Goal: Navigation & Orientation: Find specific page/section

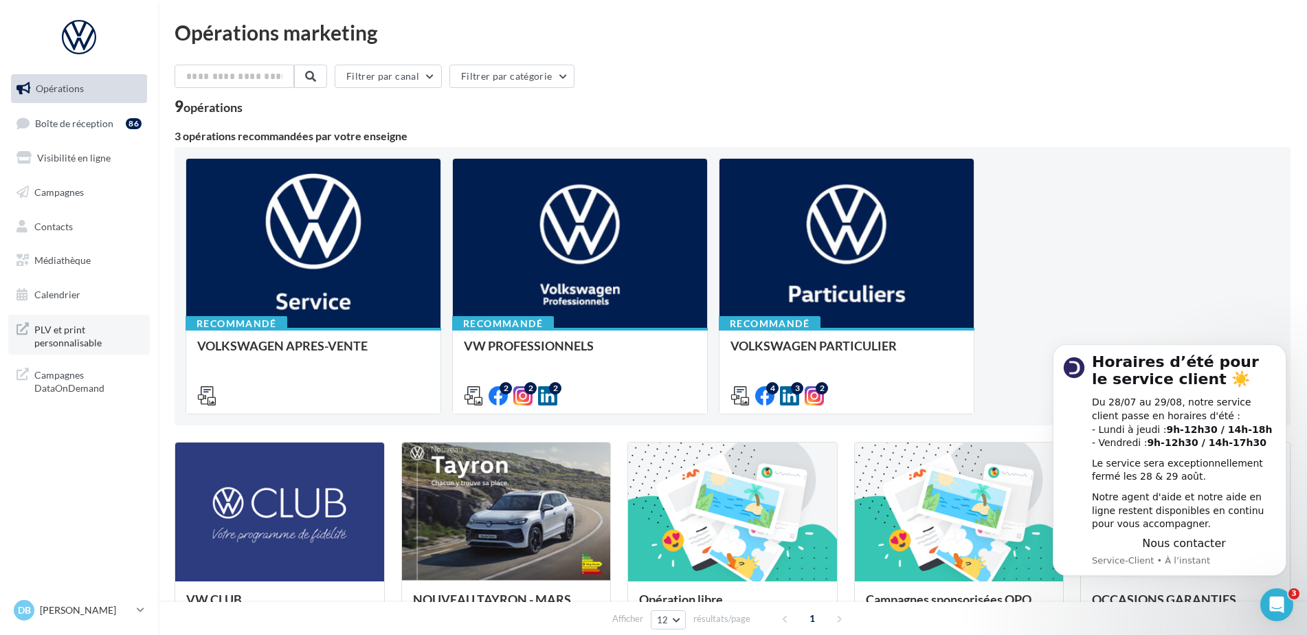
click at [78, 338] on span "PLV et print personnalisable" at bounding box center [87, 335] width 107 height 30
click at [73, 165] on link "Visibilité en ligne" at bounding box center [79, 158] width 142 height 29
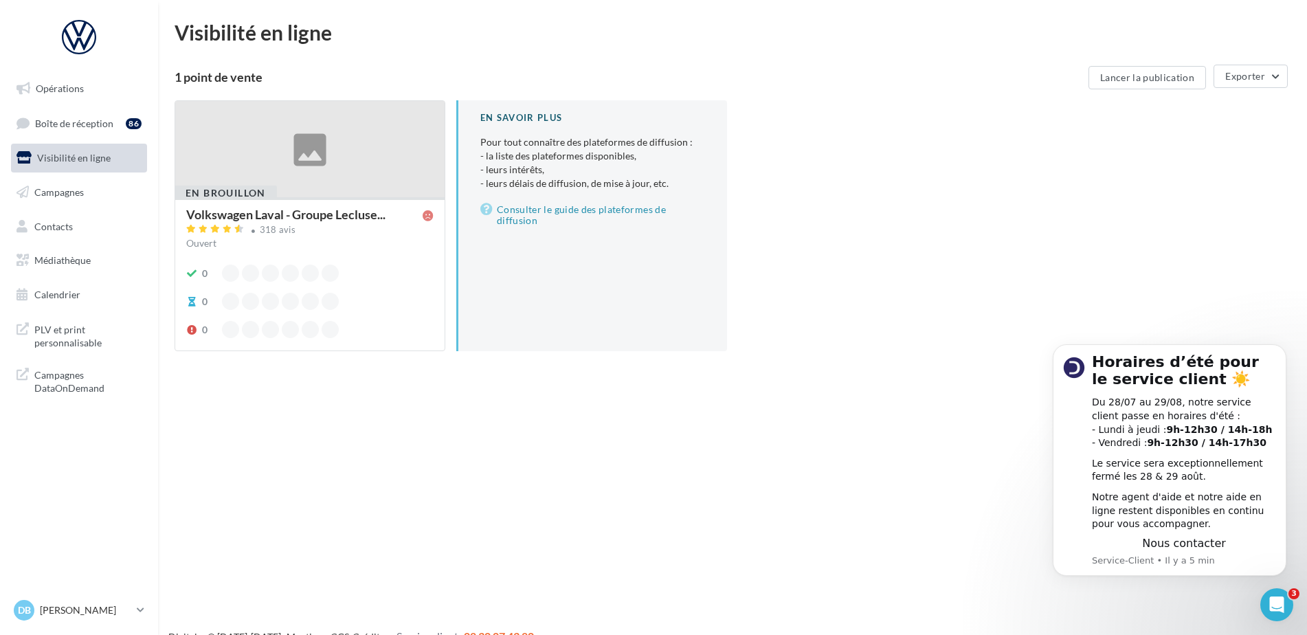
click at [75, 196] on span "Campagnes" at bounding box center [58, 192] width 49 height 12
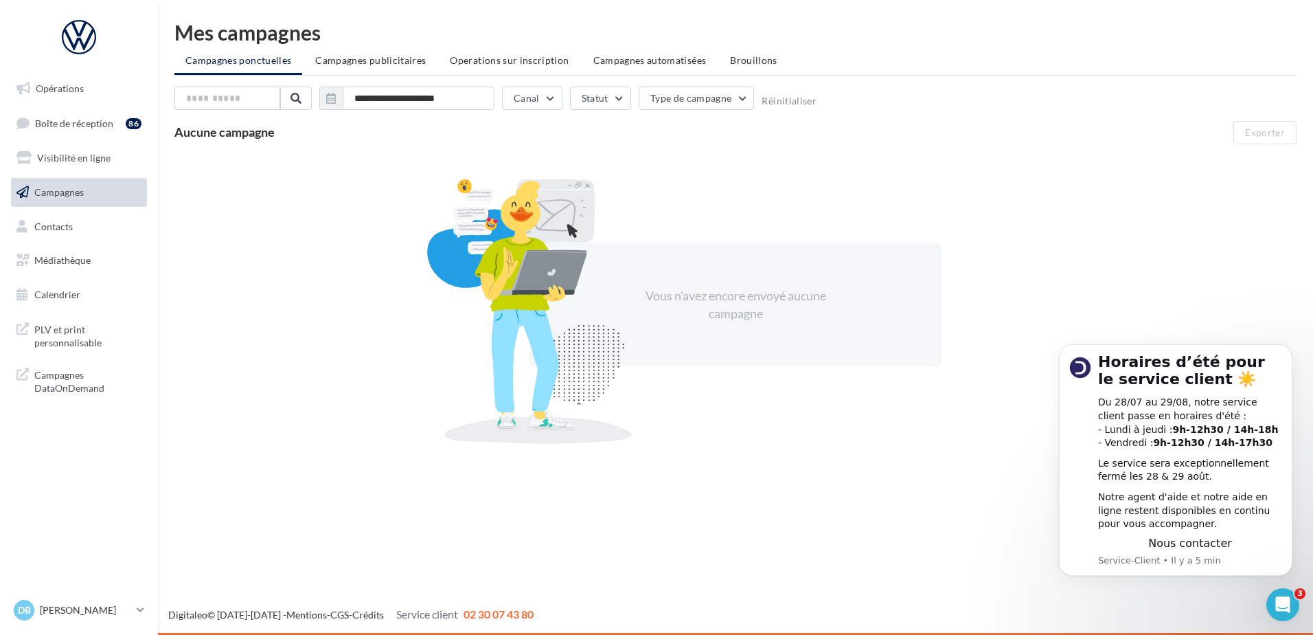
click at [63, 227] on span "Contacts" at bounding box center [53, 226] width 38 height 12
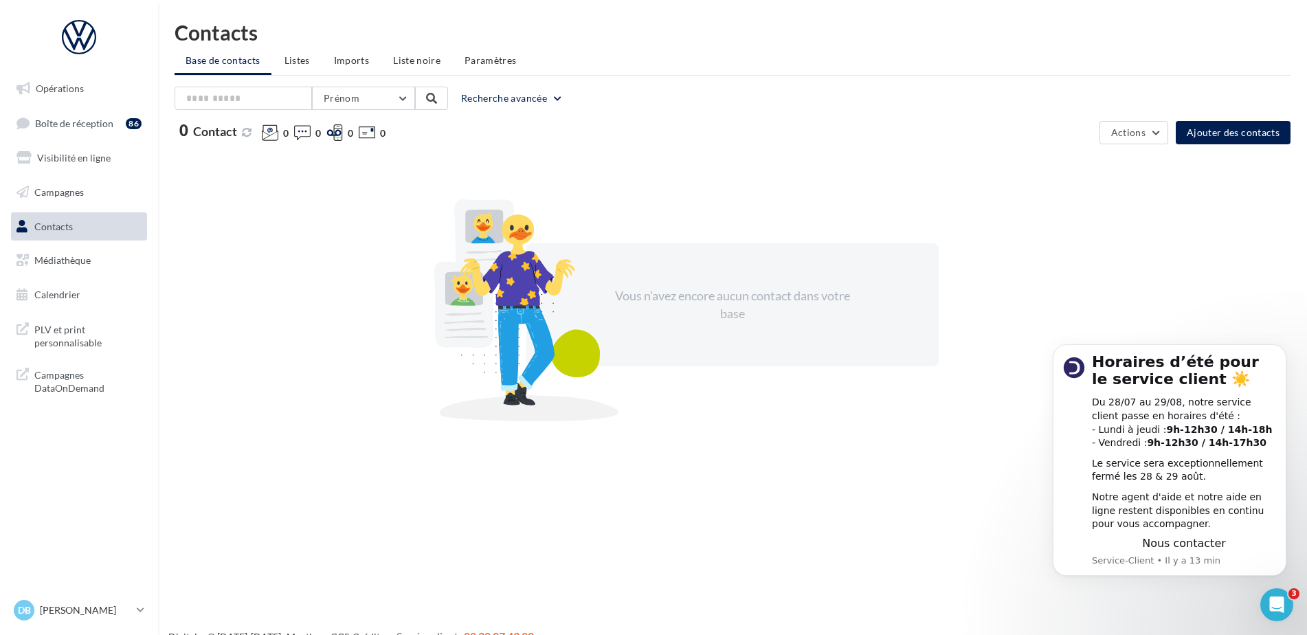
drag, startPoint x: 311, startPoint y: 205, endPoint x: 312, endPoint y: 145, distance: 59.8
click at [312, 200] on div "Vous n'avez encore aucun contact dans votre base" at bounding box center [732, 304] width 1116 height 299
